Goal: Check status: Check status

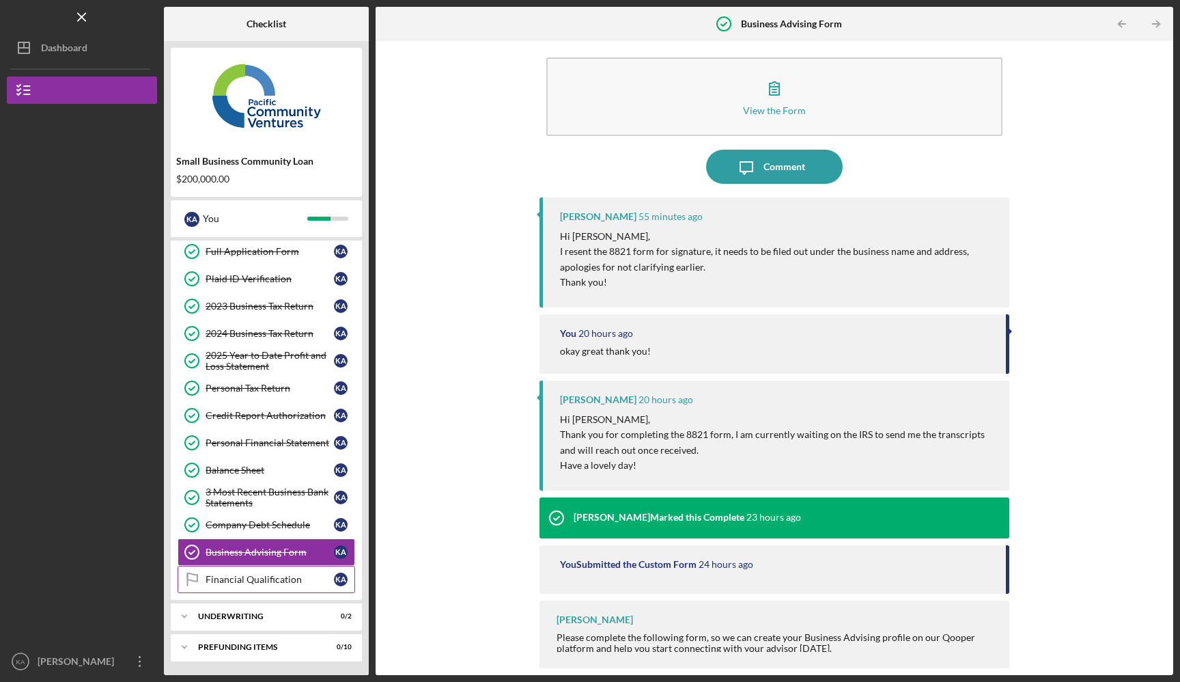
scroll to position [60, 0]
click at [244, 611] on div "Icon/Expander Underwriting 0 / 2" at bounding box center [266, 617] width 191 height 27
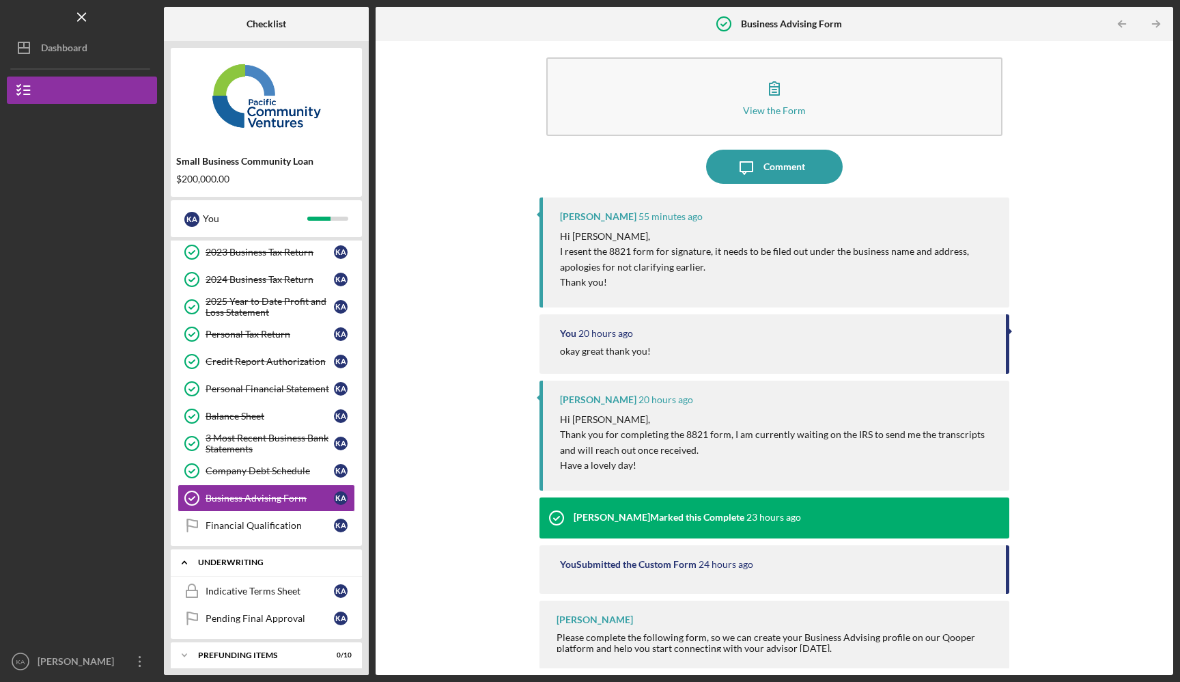
scroll to position [124, 0]
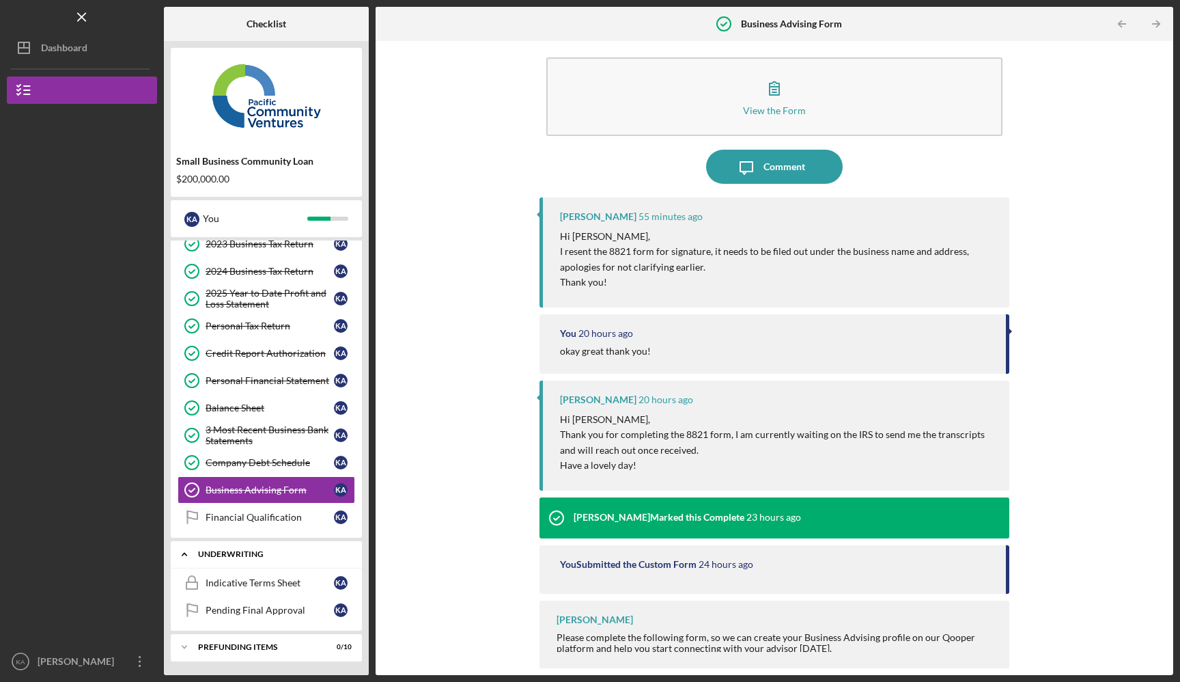
click at [247, 557] on div "Underwriting" at bounding box center [271, 554] width 147 height 8
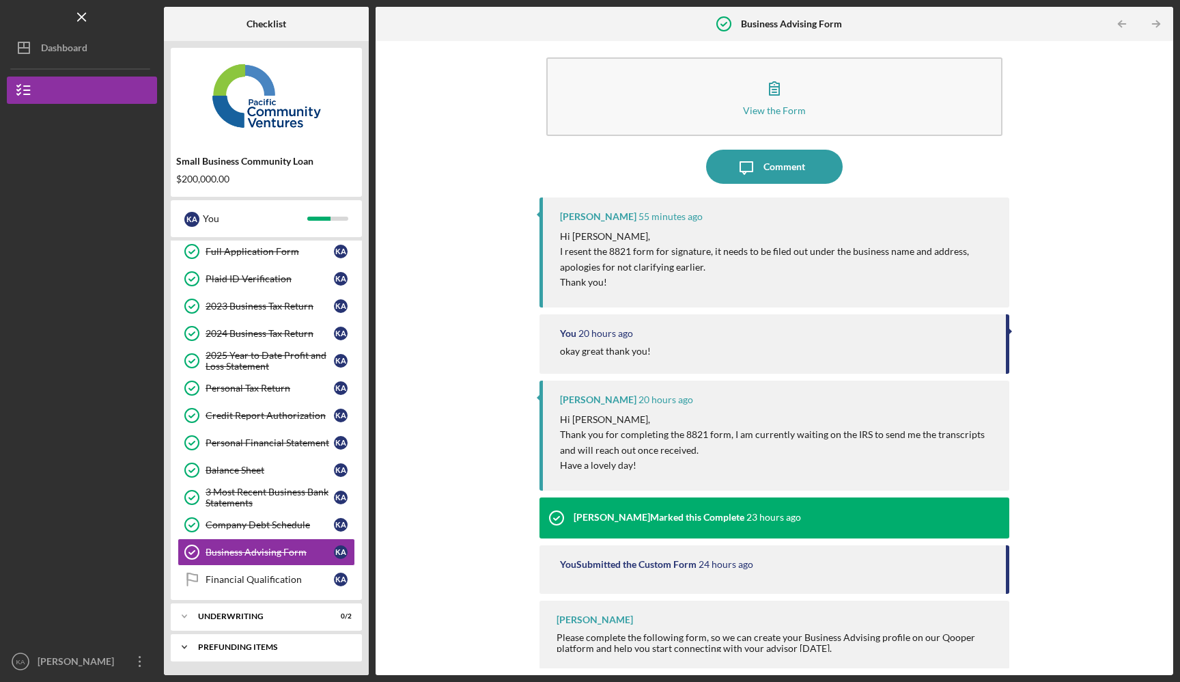
click at [255, 639] on div "Icon/Expander Prefunding Items 0 / 10" at bounding box center [266, 646] width 191 height 27
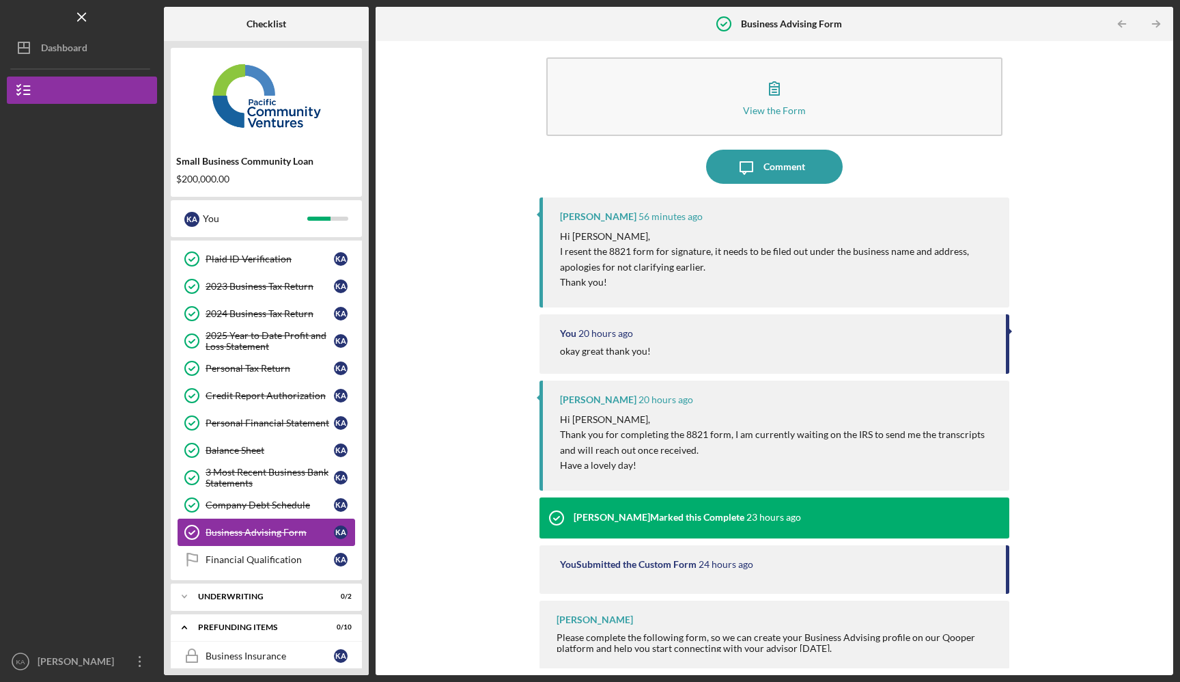
scroll to position [0, 0]
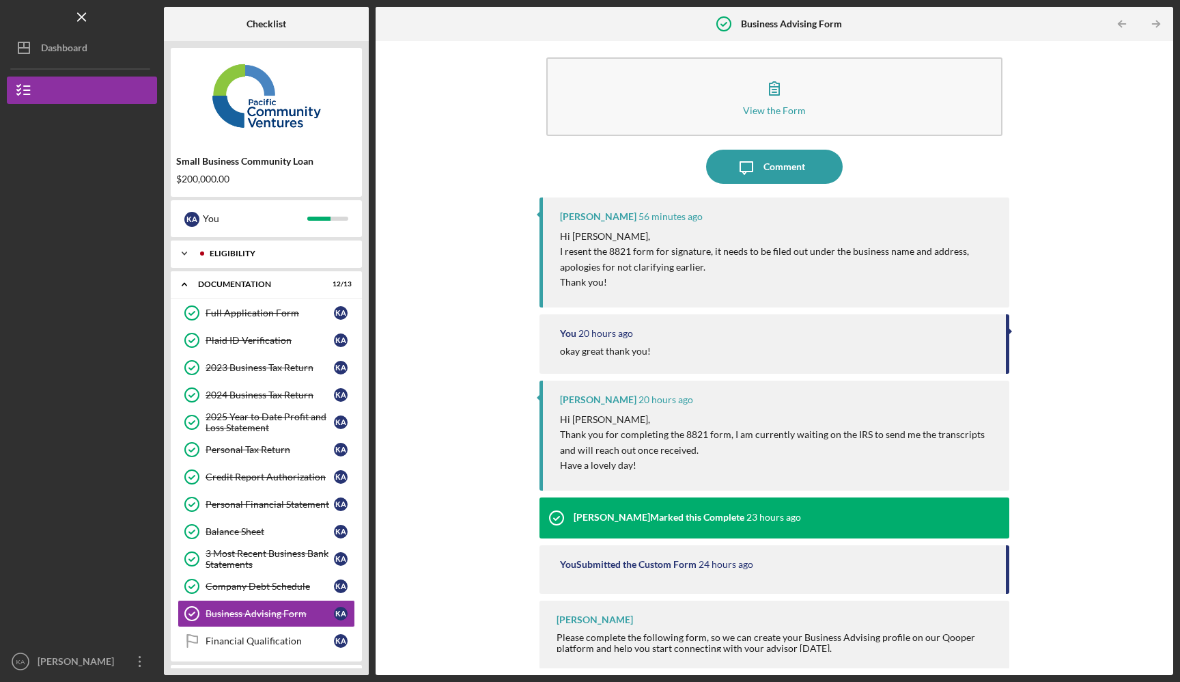
click at [238, 258] on div "Icon/Expander Eligibility 5 / 5" at bounding box center [266, 253] width 191 height 27
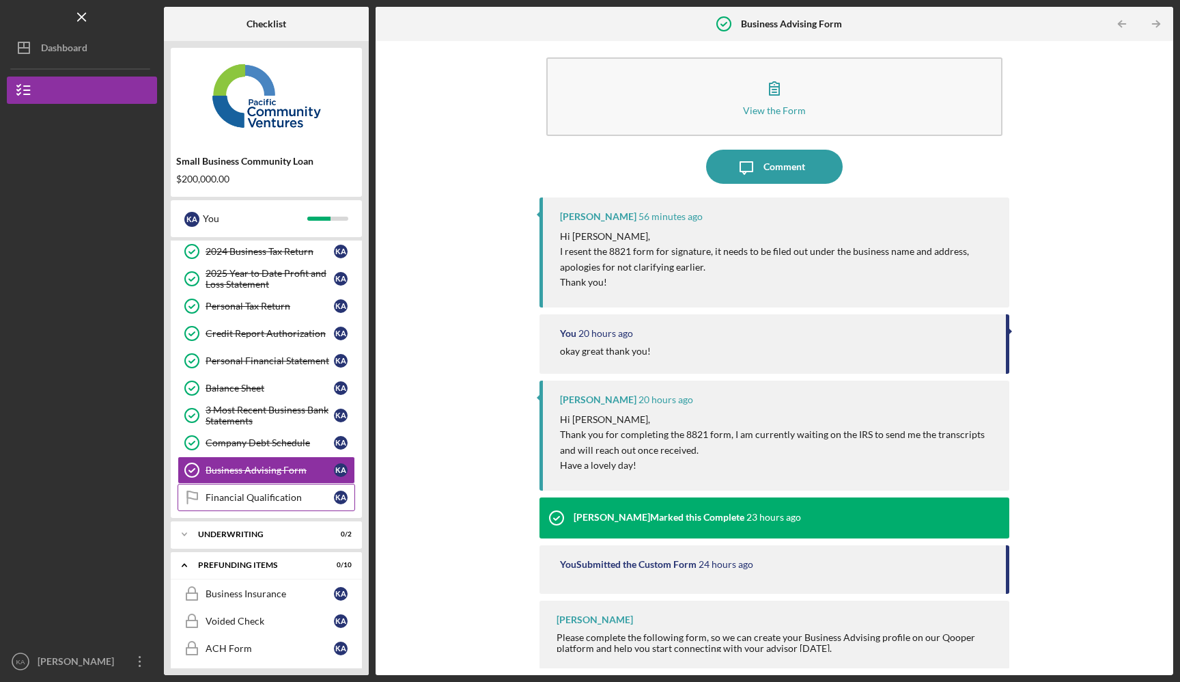
scroll to position [301, 0]
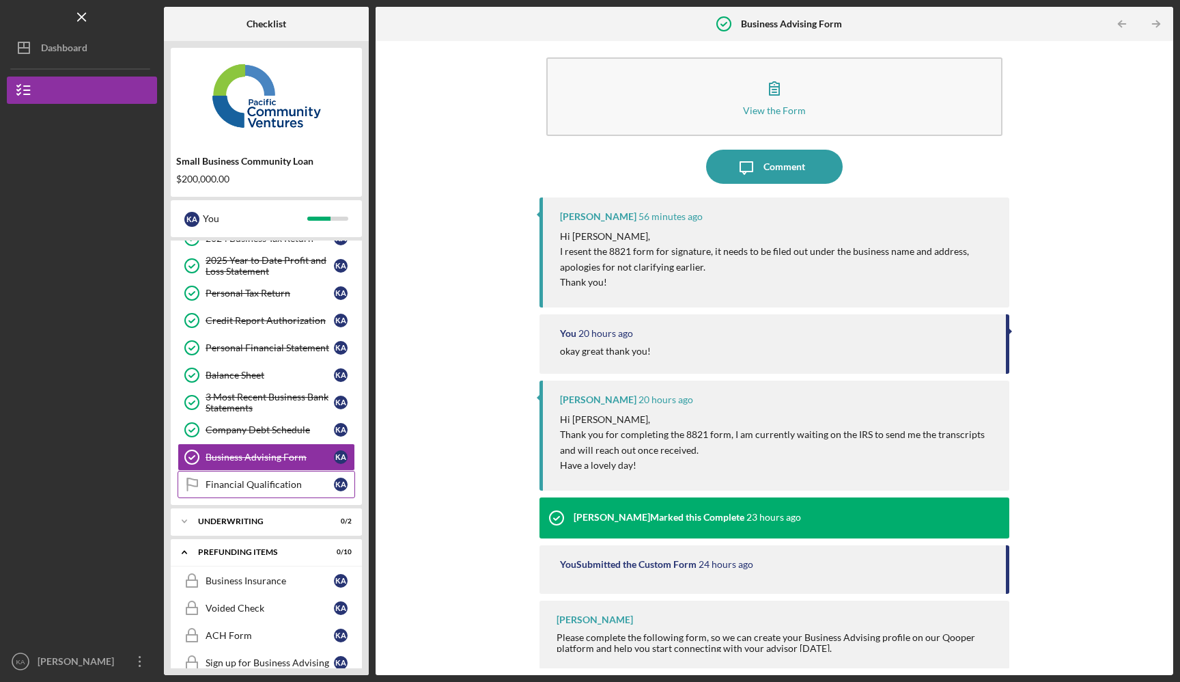
click at [251, 486] on div "Financial Qualification" at bounding box center [270, 484] width 128 height 11
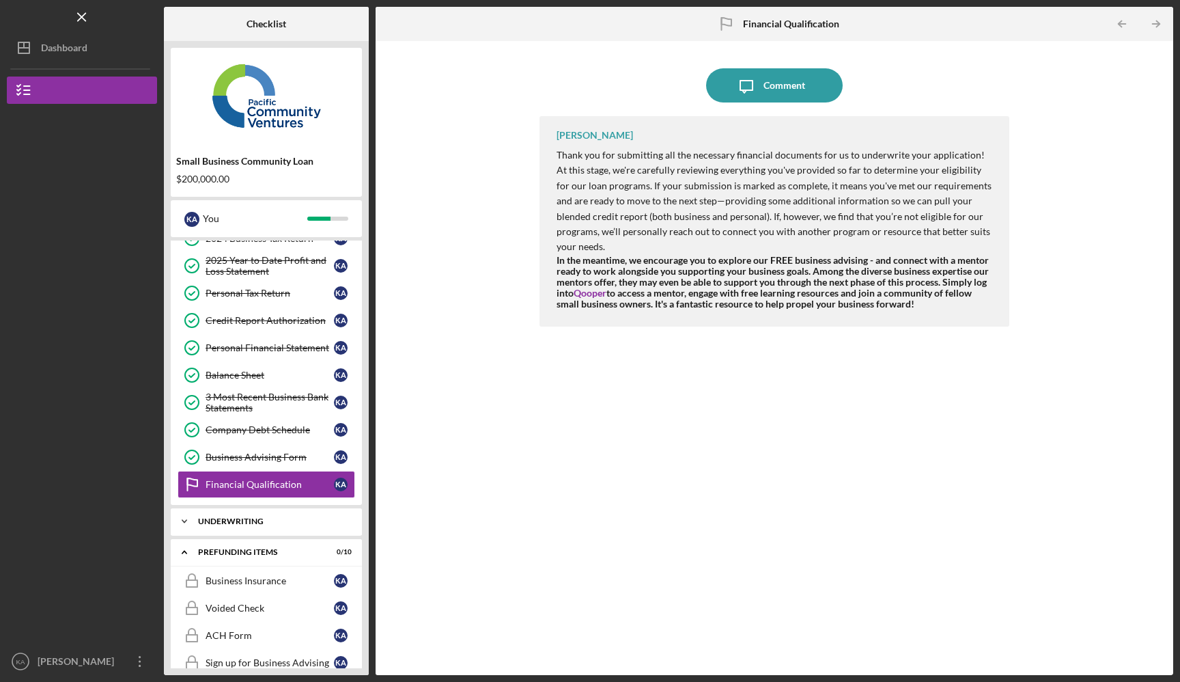
click at [230, 522] on div "Underwriting" at bounding box center [271, 521] width 147 height 8
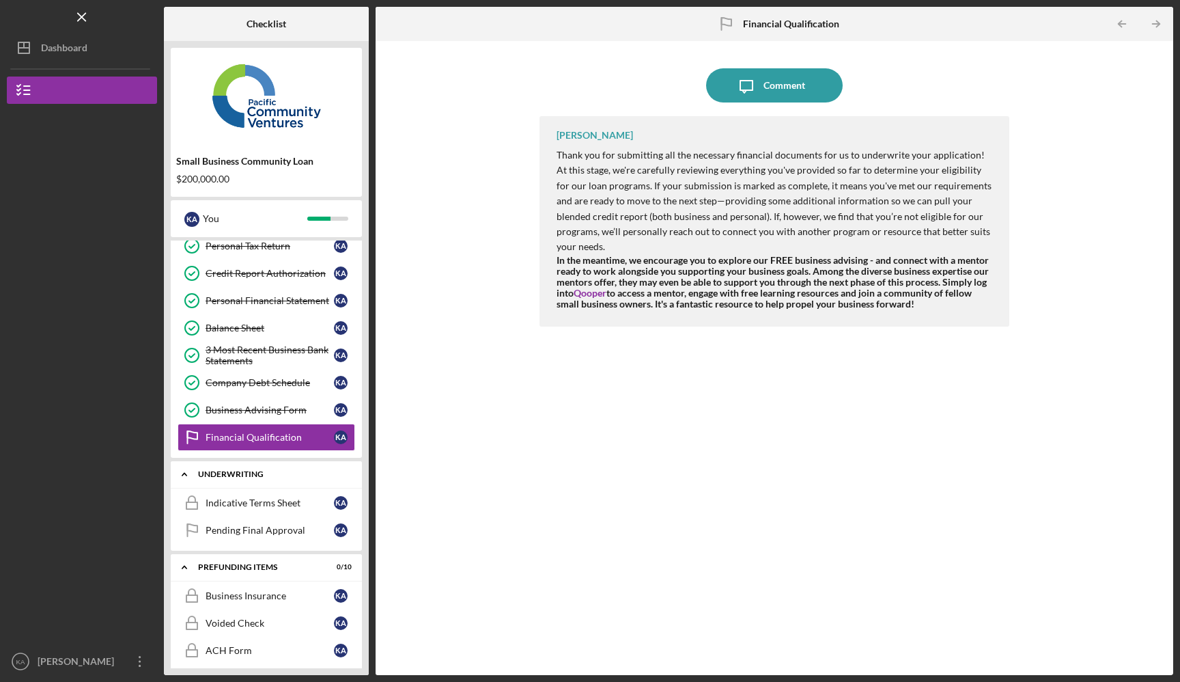
scroll to position [363, 0]
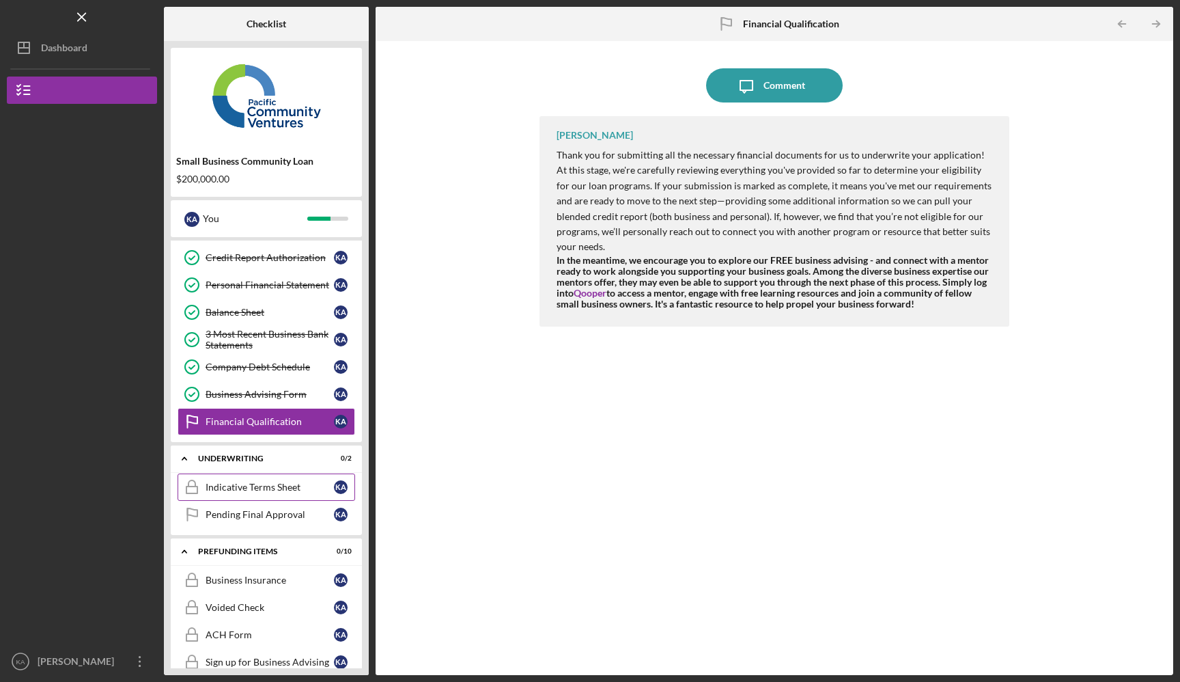
click at [321, 483] on div "Indicative Terms Sheet" at bounding box center [270, 486] width 128 height 11
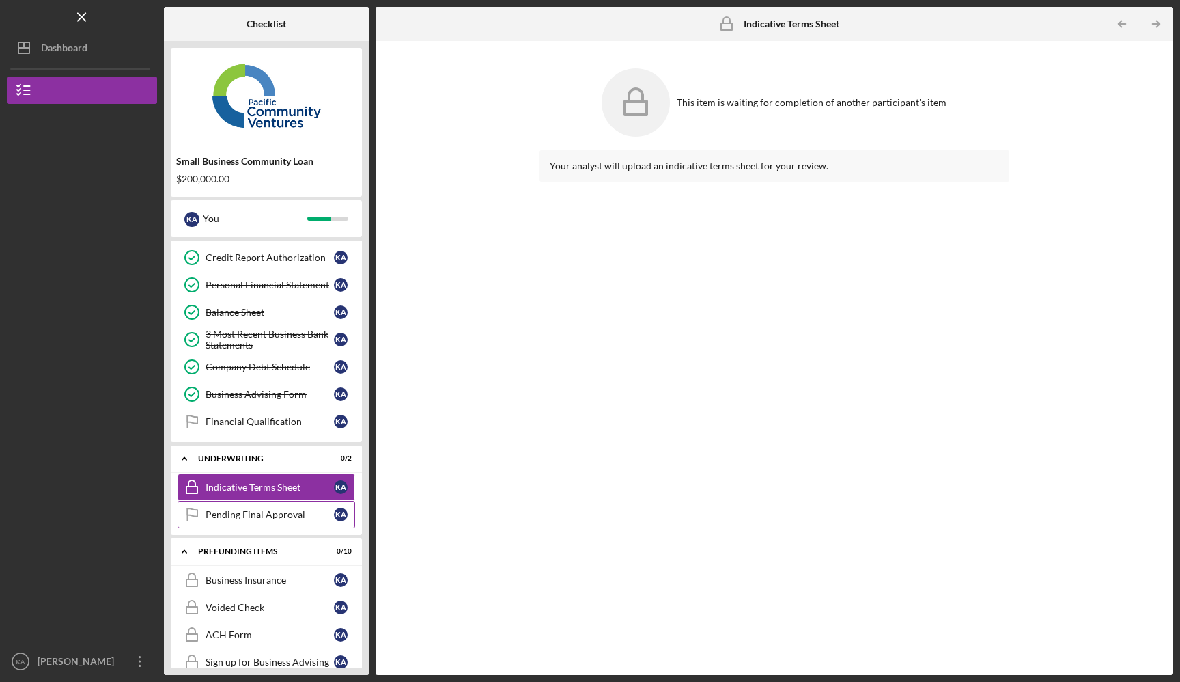
click at [275, 525] on link "Pending Final Approval Pending Final Approval K A" at bounding box center [267, 514] width 178 height 27
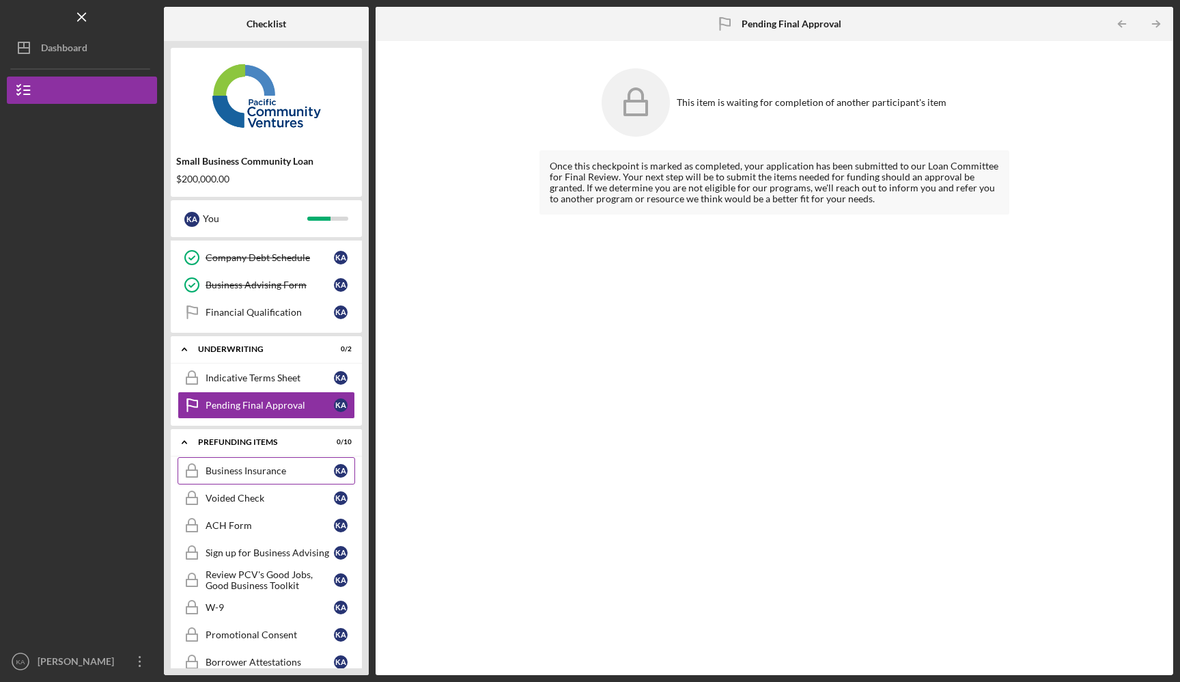
scroll to position [485, 0]
